Goal: Find contact information: Find contact information

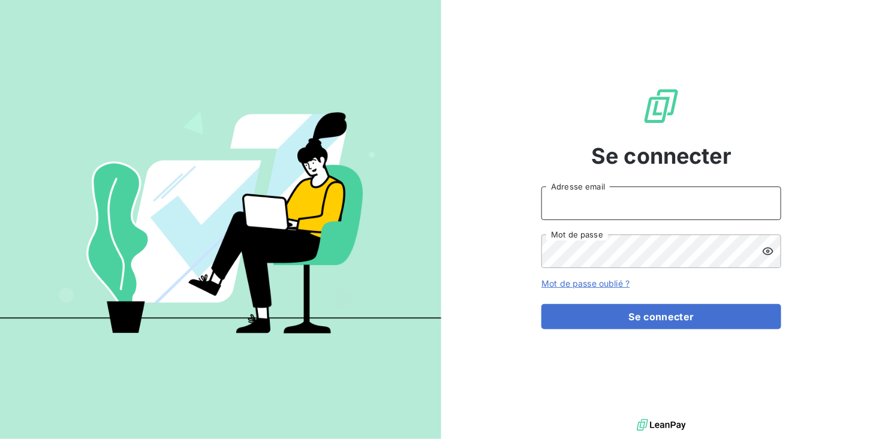
click at [592, 208] on input "Adresse email" at bounding box center [662, 204] width 240 height 34
type input "[EMAIL_ADDRESS][DOMAIN_NAME]"
click at [542, 304] on button "Se connecter" at bounding box center [662, 316] width 240 height 25
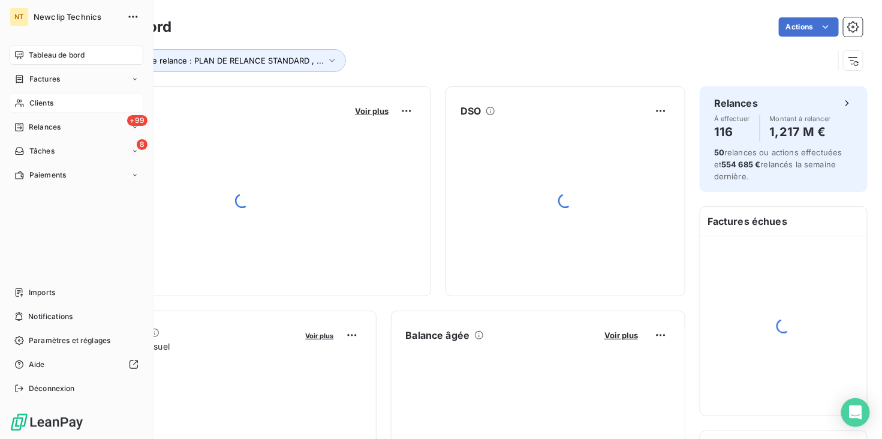
click at [41, 106] on span "Clients" at bounding box center [41, 103] width 24 height 11
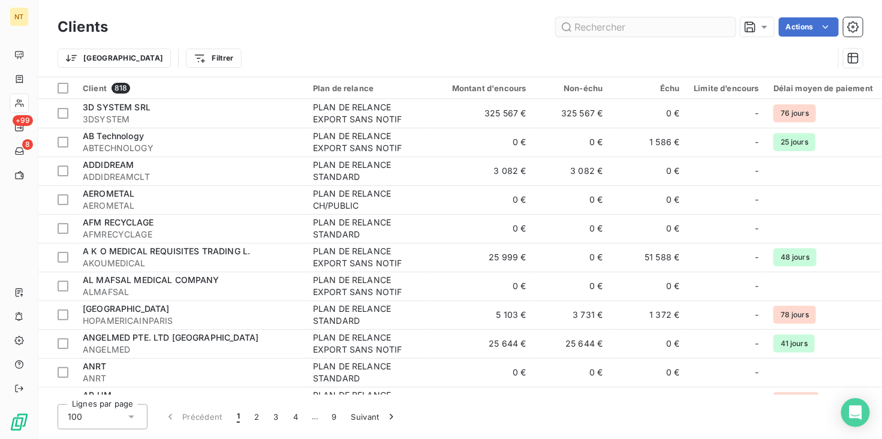
click at [601, 31] on input "text" at bounding box center [646, 26] width 180 height 19
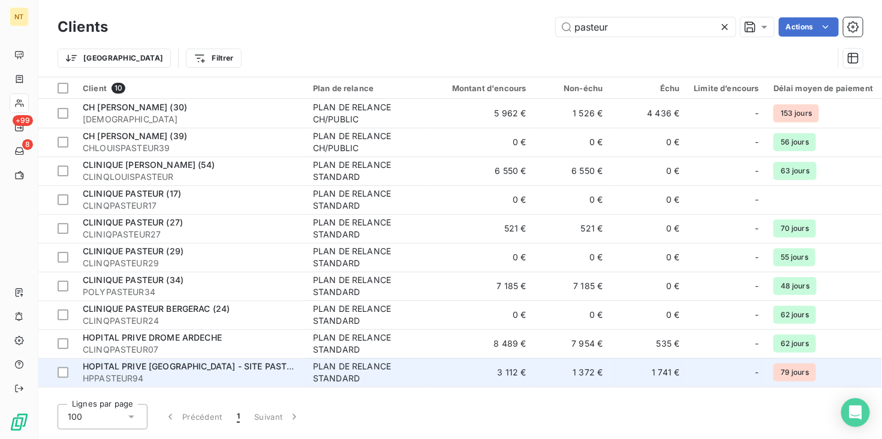
type input "pasteur"
click at [271, 383] on span "HPPASTEUR94" at bounding box center [191, 378] width 216 height 12
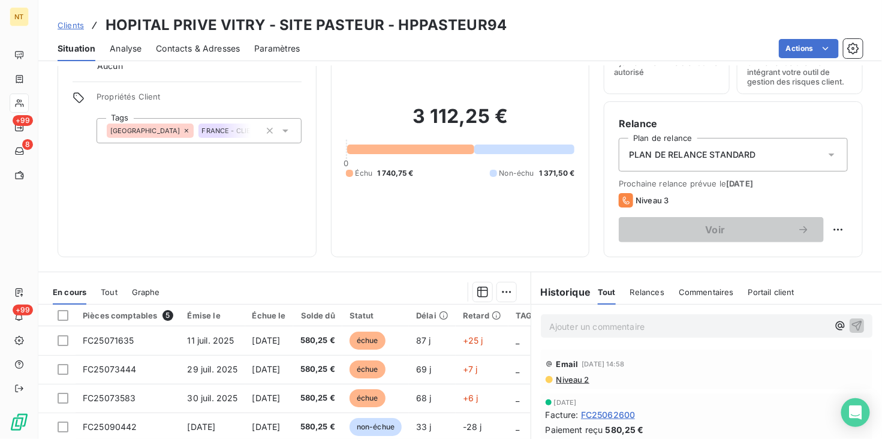
scroll to position [144, 0]
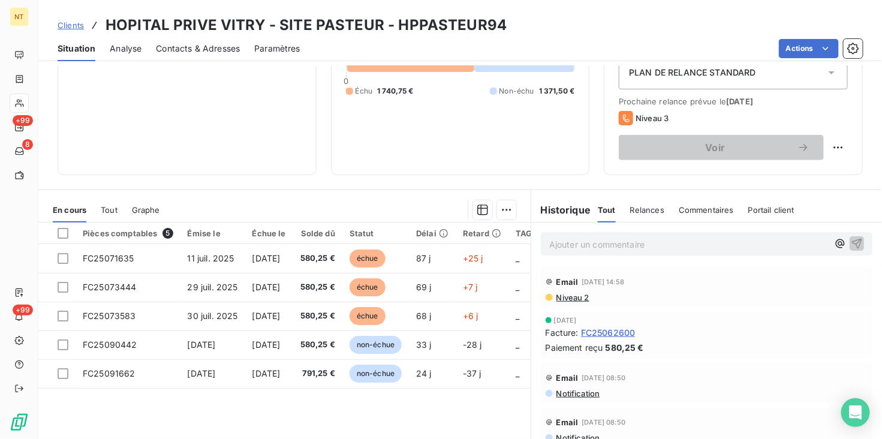
click at [571, 234] on div "Ajouter un commentaire ﻿" at bounding box center [707, 243] width 332 height 23
click at [570, 241] on p "Ajouter un commentaire ﻿" at bounding box center [688, 244] width 279 height 15
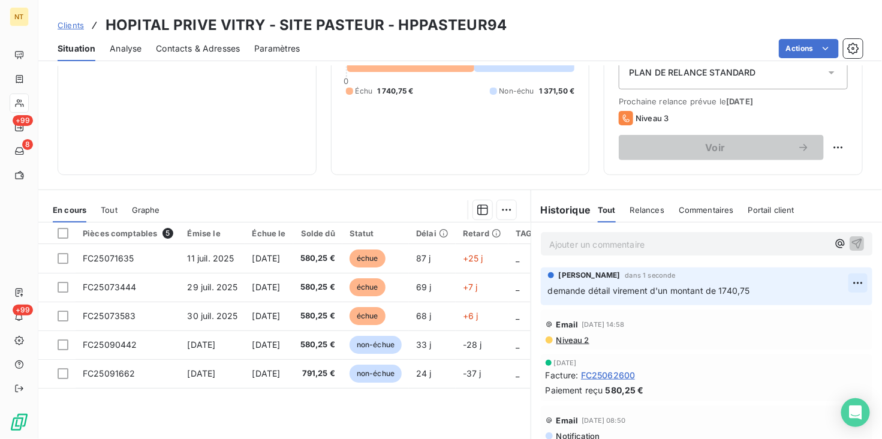
click at [846, 282] on html "NT +99 8 +99 Clients HOPITAL PRIVE VITRY - SITE PASTEUR - HPPASTEUR94 Situation…" at bounding box center [441, 219] width 882 height 439
click at [810, 305] on div "Editer" at bounding box center [815, 308] width 67 height 19
click at [173, 50] on span "Contacts & Adresses" at bounding box center [198, 49] width 84 height 12
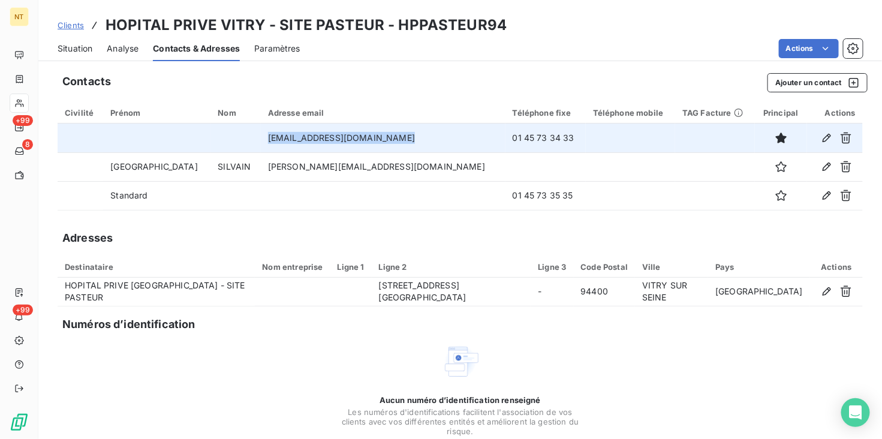
drag, startPoint x: 389, startPoint y: 137, endPoint x: 242, endPoint y: 138, distance: 147.0
click at [242, 138] on tr "[EMAIL_ADDRESS][DOMAIN_NAME] 01 45 73 34 33" at bounding box center [461, 138] width 806 height 29
copy tr "[EMAIL_ADDRESS][DOMAIN_NAME]"
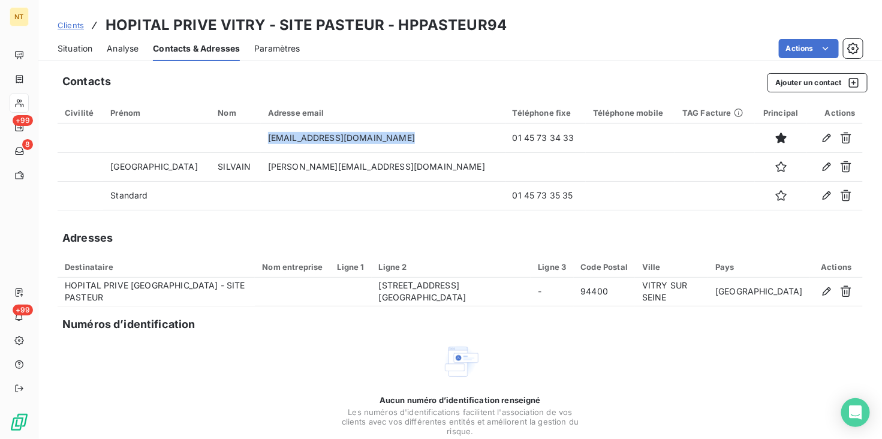
click at [88, 50] on span "Situation" at bounding box center [75, 49] width 35 height 12
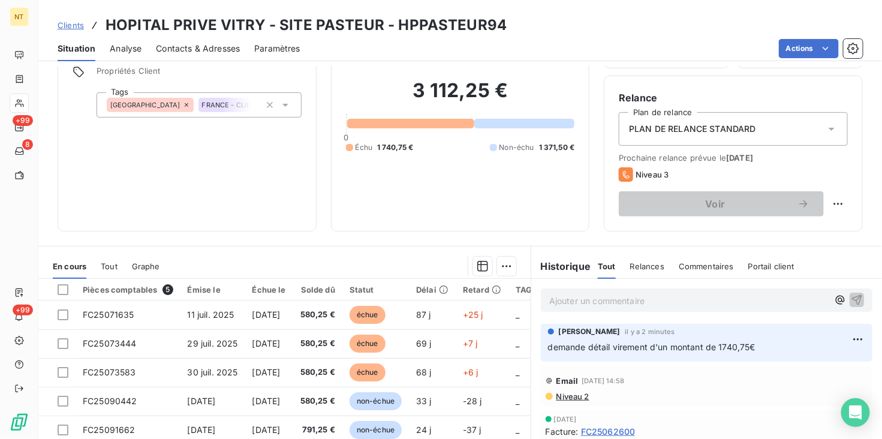
scroll to position [96, 0]
